Goal: Find contact information: Find contact information

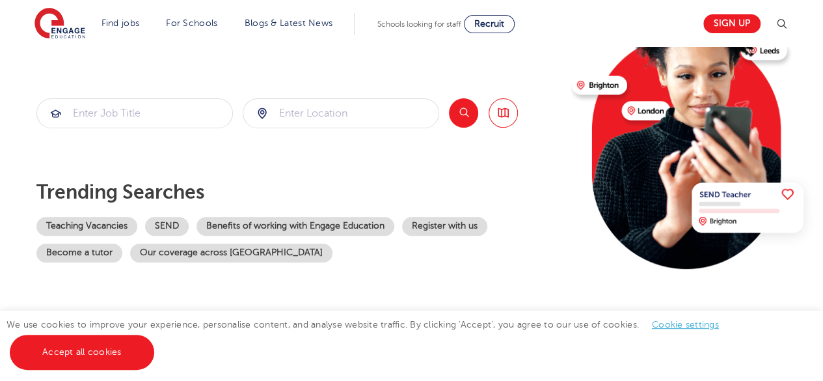
scroll to position [146, 0]
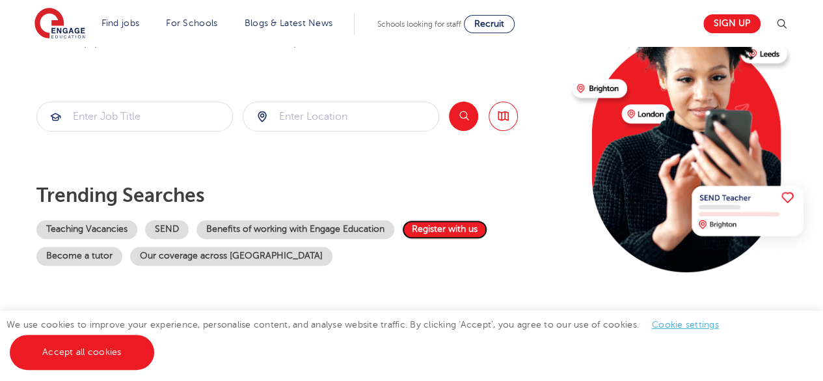
click at [430, 228] on link "Register with us" at bounding box center [444, 229] width 85 height 19
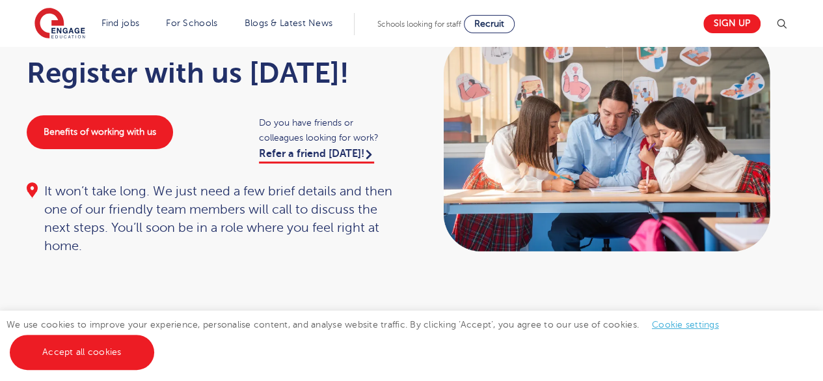
scroll to position [87, 0]
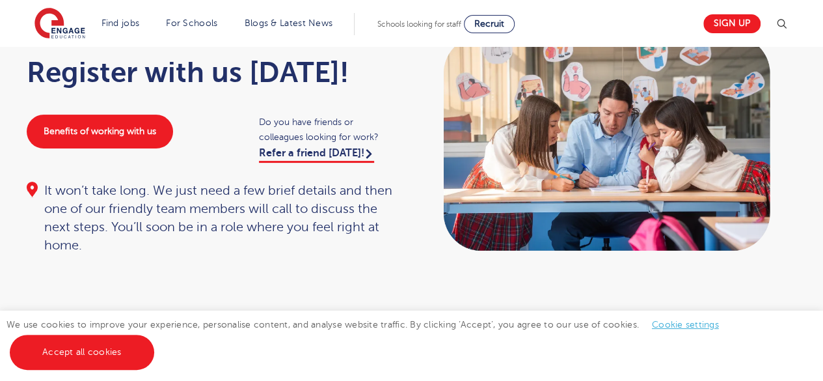
click at [87, 356] on link "Accept all cookies" at bounding box center [82, 352] width 145 height 35
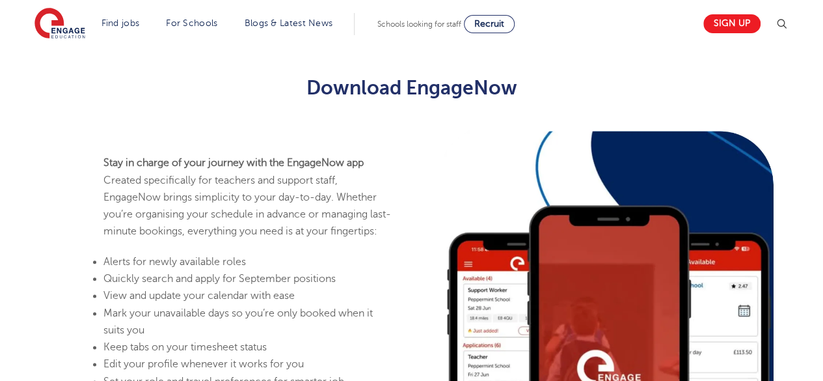
scroll to position [359, 0]
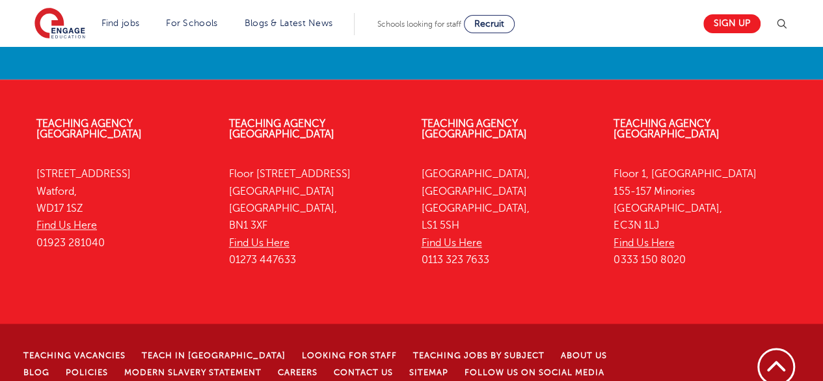
scroll to position [3084, 0]
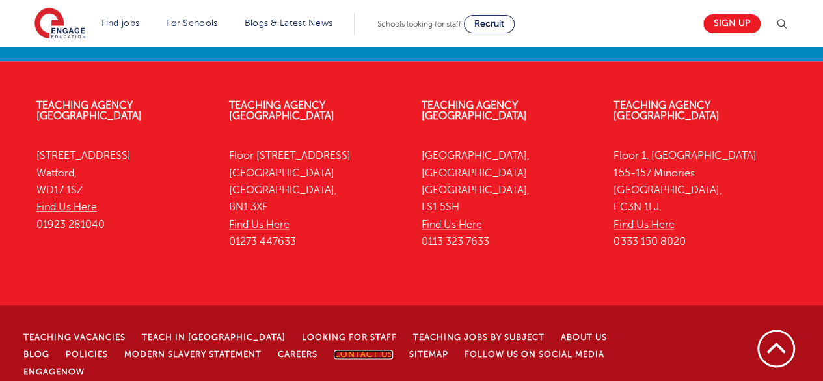
click at [334, 350] on link "Contact Us" at bounding box center [363, 354] width 59 height 9
